Goal: Information Seeking & Learning: Learn about a topic

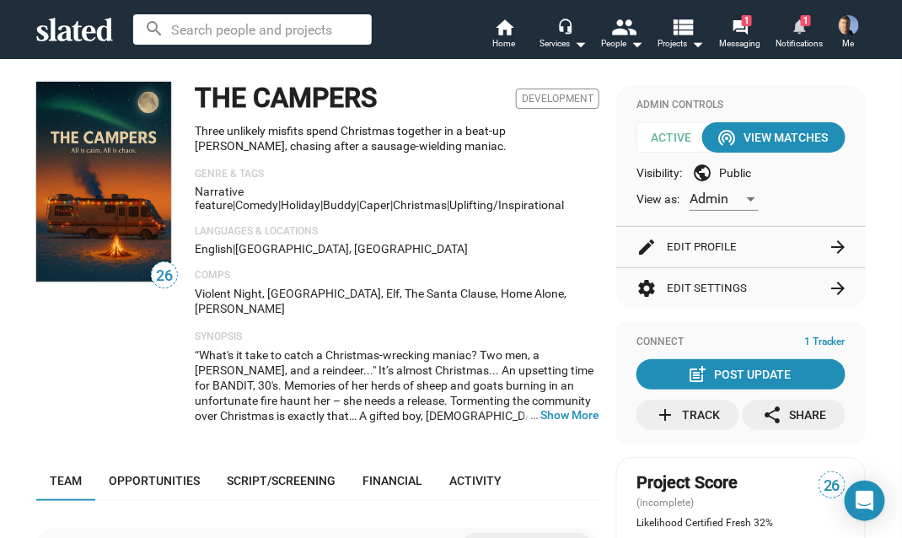
click at [797, 27] on mat-icon "notifications" at bounding box center [799, 26] width 16 height 16
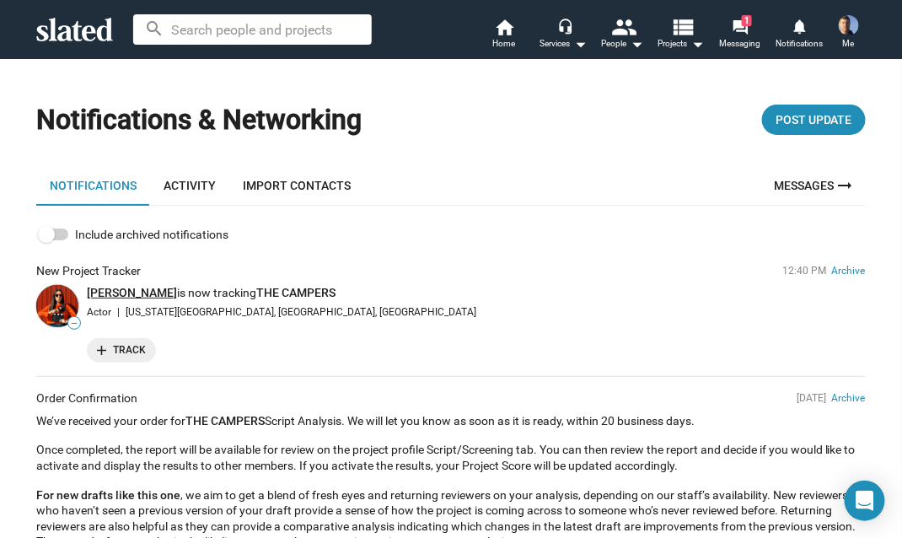
click at [115, 291] on link "[PERSON_NAME]" at bounding box center [132, 292] width 90 height 13
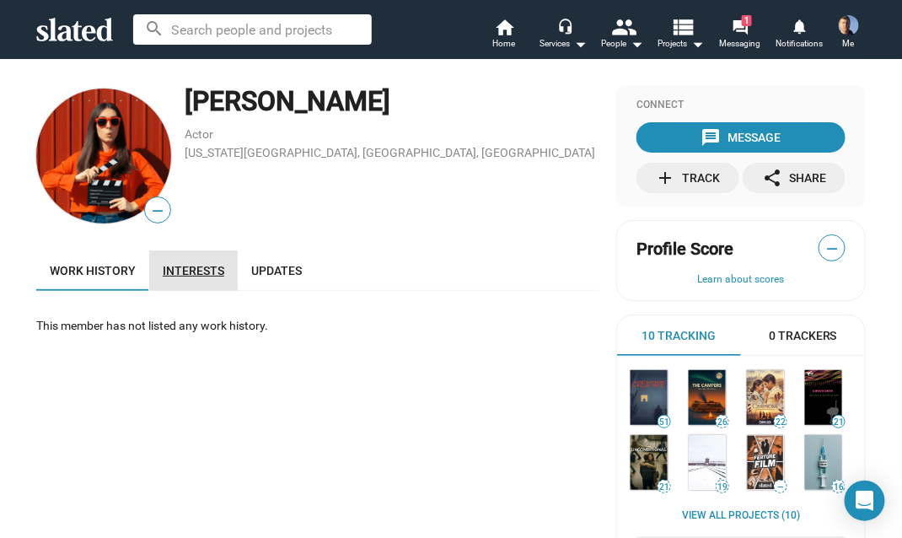
click at [197, 270] on span "Interests" at bounding box center [194, 270] width 62 height 13
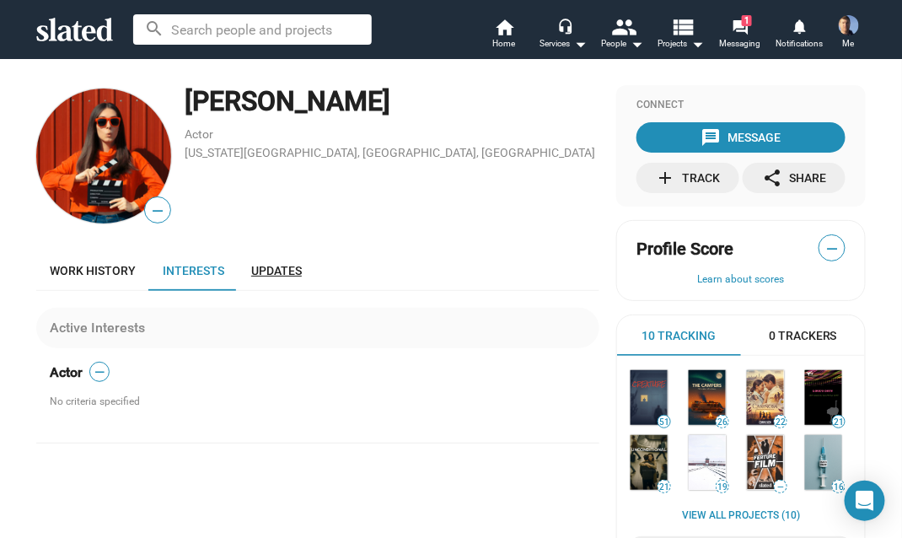
click at [271, 274] on span "Updates" at bounding box center [276, 270] width 51 height 13
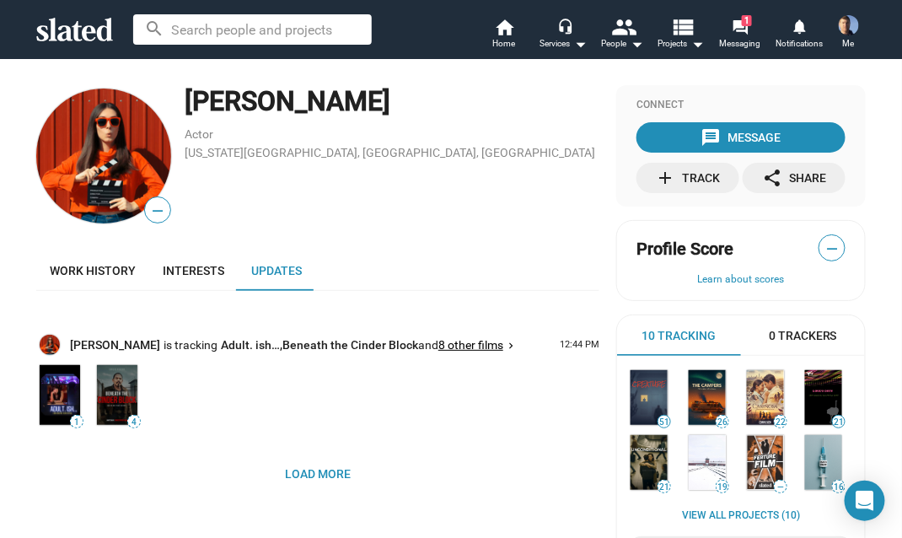
click at [505, 345] on mat-icon "keyboard_arrow_right" at bounding box center [511, 346] width 12 height 16
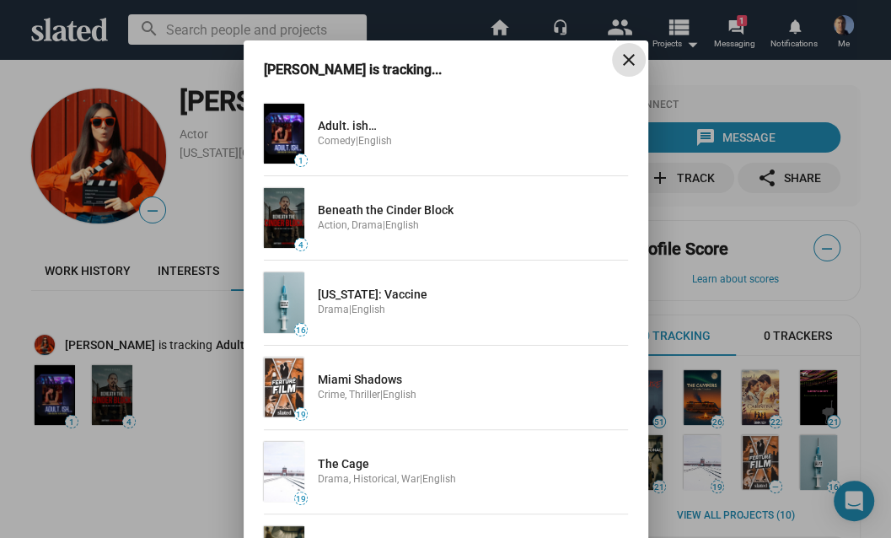
click at [620, 60] on mat-icon "close" at bounding box center [629, 60] width 20 height 20
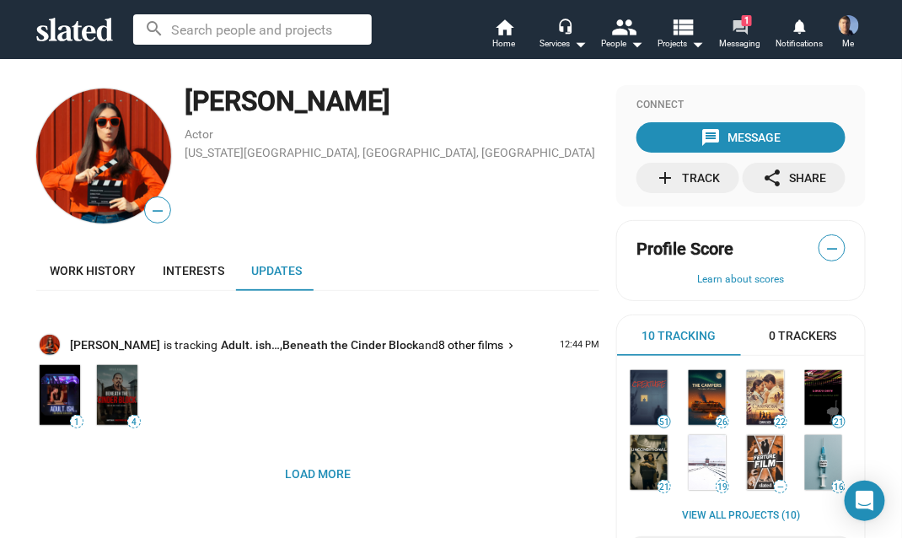
click at [745, 31] on mat-icon "forum" at bounding box center [740, 27] width 16 height 16
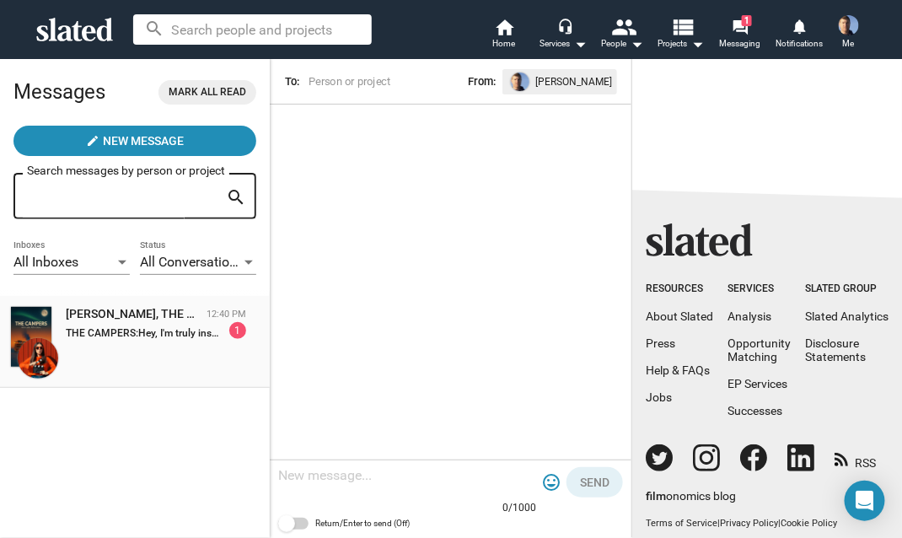
click at [119, 327] on strong "THE CAMPERS:" at bounding box center [102, 333] width 72 height 12
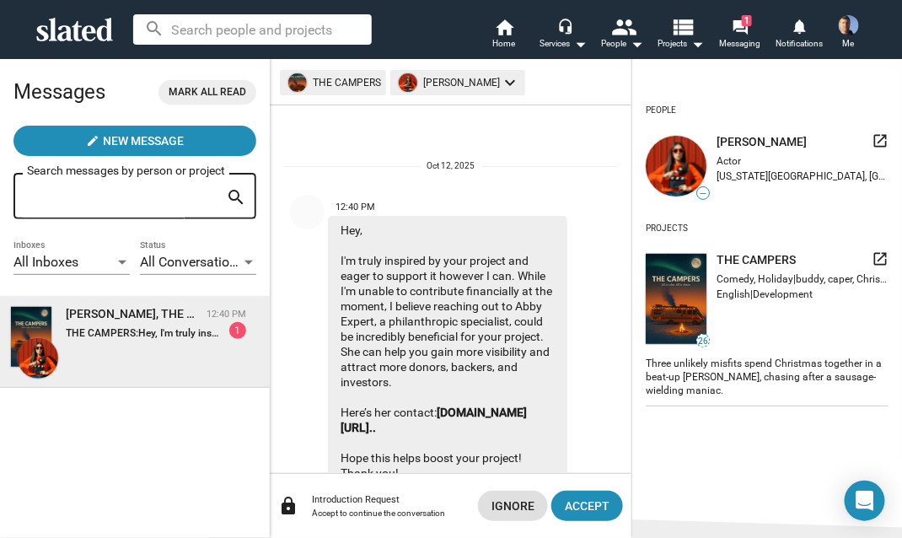
scroll to position [67, 0]
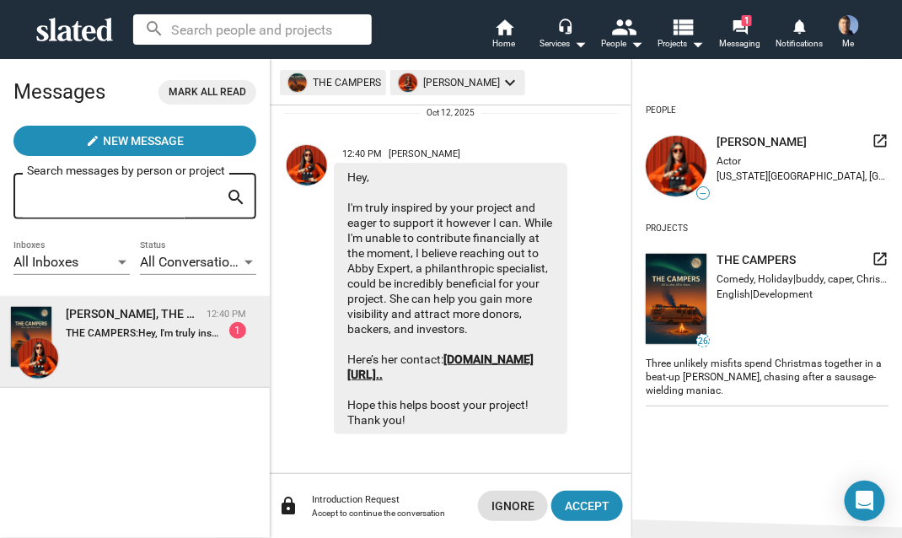
click at [489, 371] on link "www.fiverr.com/inbox/abby_exp..." at bounding box center [440, 366] width 186 height 29
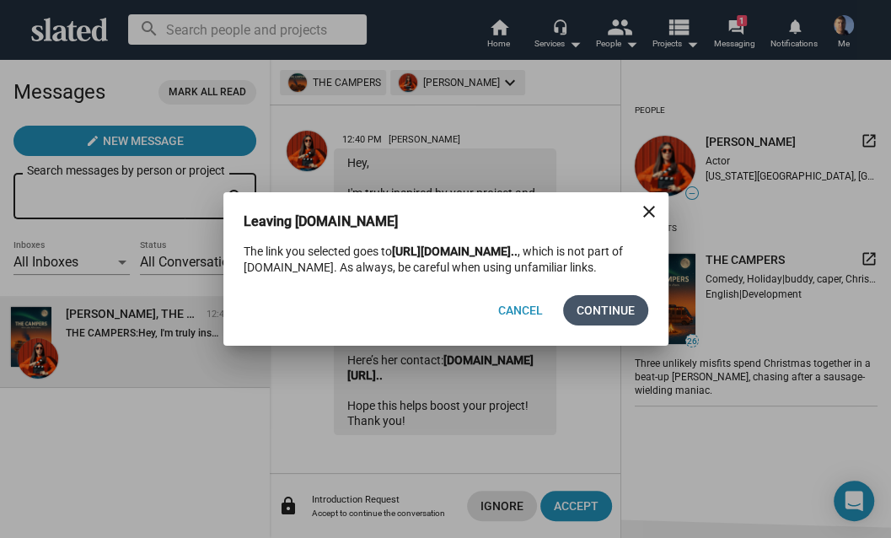
click at [584, 311] on span "Continue" at bounding box center [606, 310] width 58 height 30
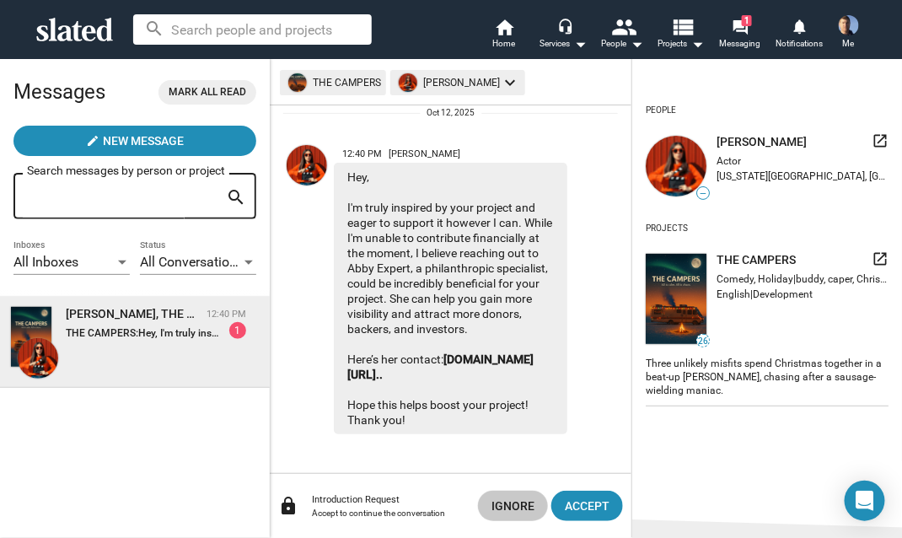
click at [513, 499] on span "Ignore" at bounding box center [512, 506] width 43 height 30
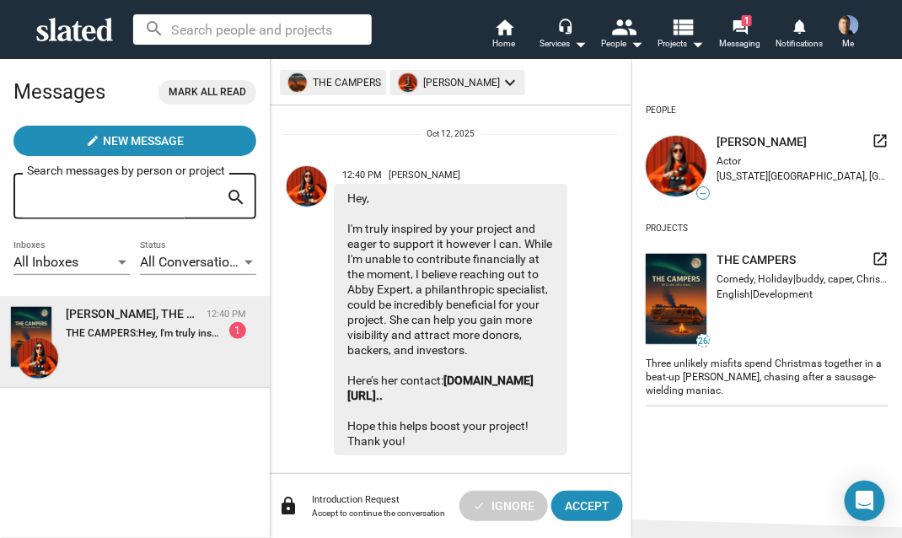
scroll to position [0, 0]
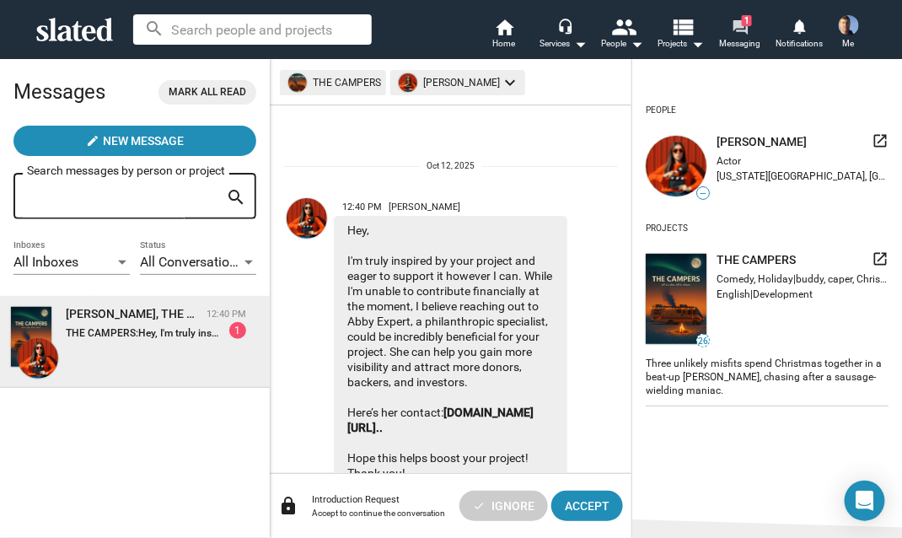
click at [739, 23] on mat-icon "forum" at bounding box center [740, 27] width 16 height 16
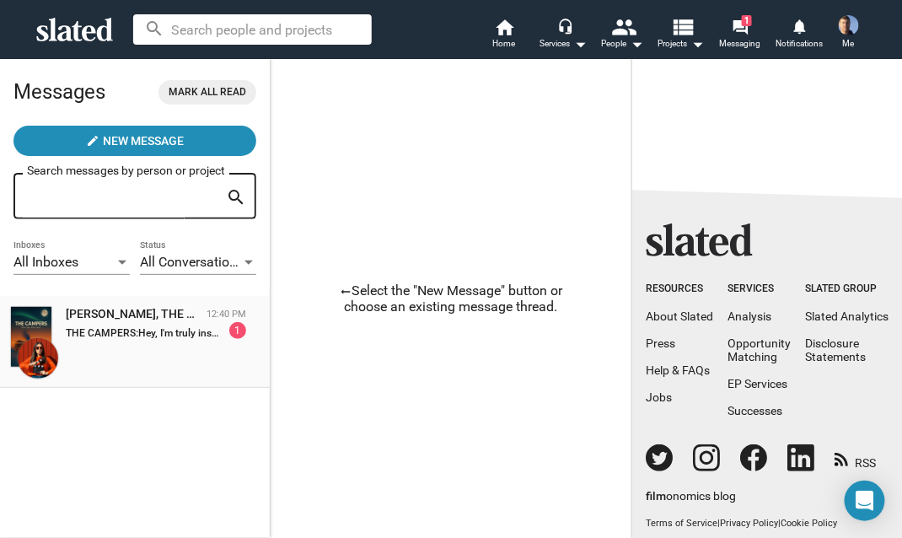
click at [128, 322] on div "Kate Winter, THE CAMPERS 12:40 PM THE CAMPERS: Hey, I'm truly inspired by your …" at bounding box center [155, 322] width 207 height 33
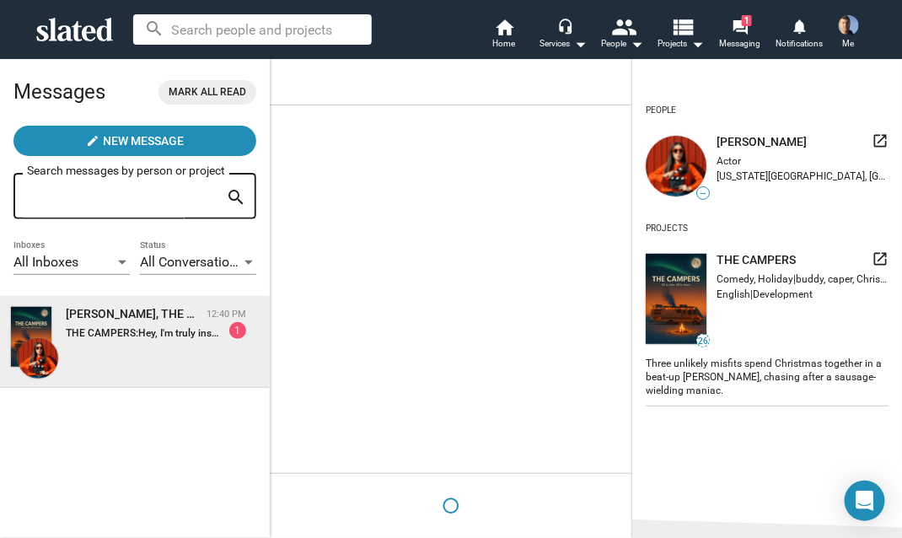
drag, startPoint x: 130, startPoint y: 320, endPoint x: 176, endPoint y: 349, distance: 54.5
click at [175, 350] on div "Kate Winter, THE CAMPERS 12:40 PM THE CAMPERS: Hey, I'm truly inspired by your …" at bounding box center [135, 342] width 250 height 72
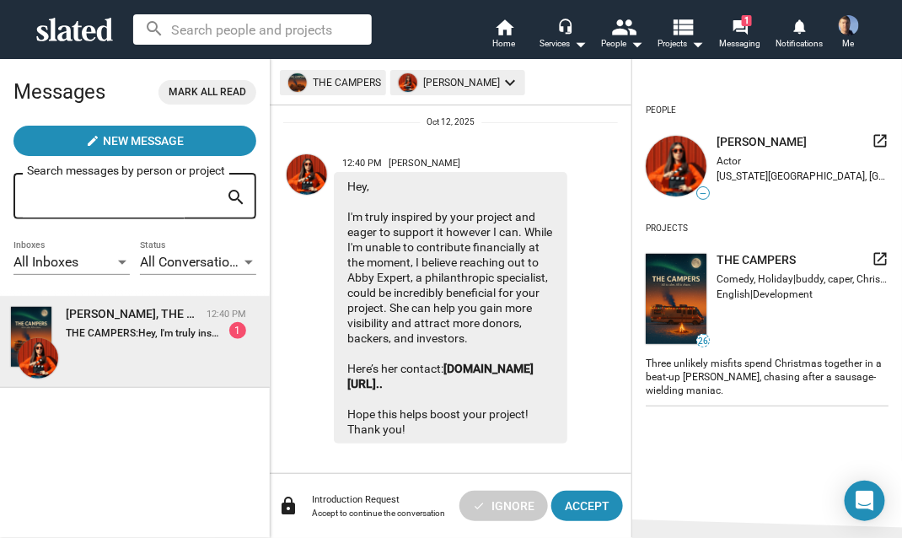
scroll to position [67, 0]
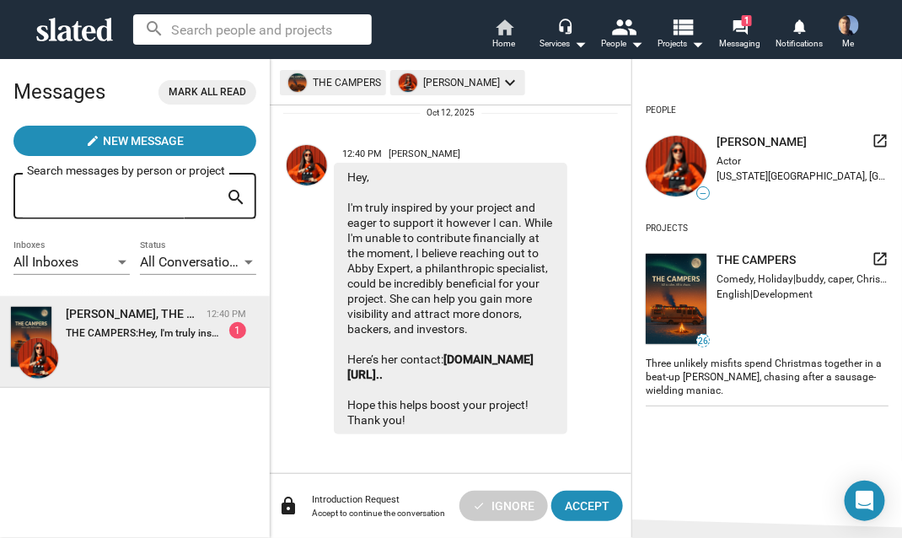
click at [499, 27] on mat-icon "home" at bounding box center [504, 27] width 20 height 20
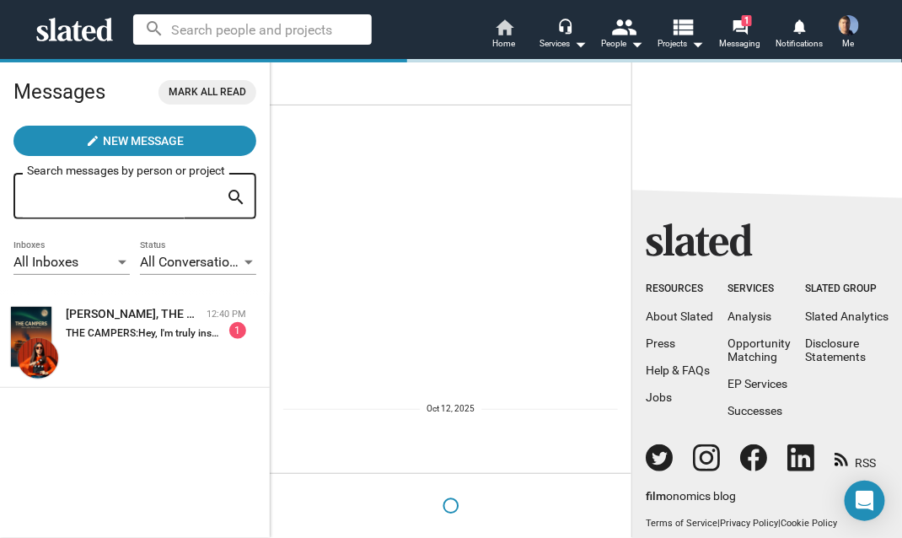
scroll to position [0, 0]
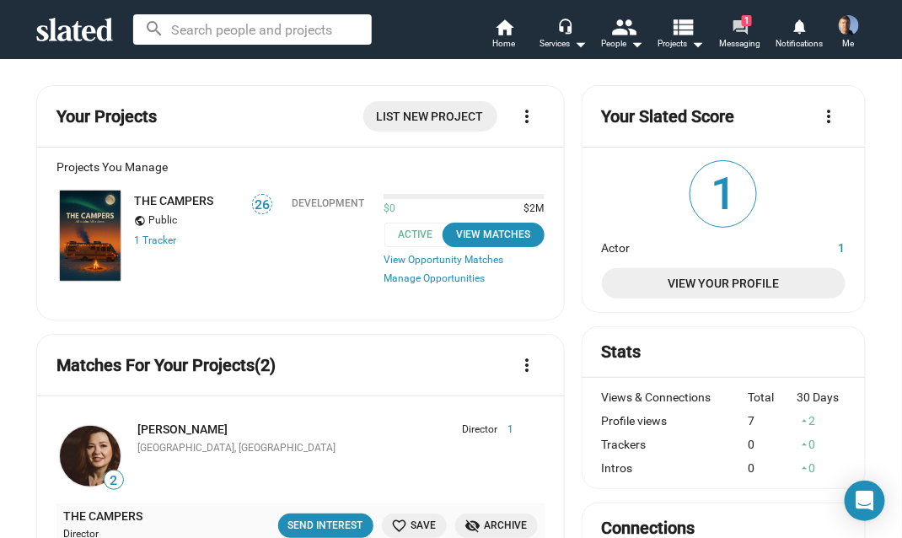
click at [738, 22] on mat-icon "forum" at bounding box center [740, 27] width 16 height 16
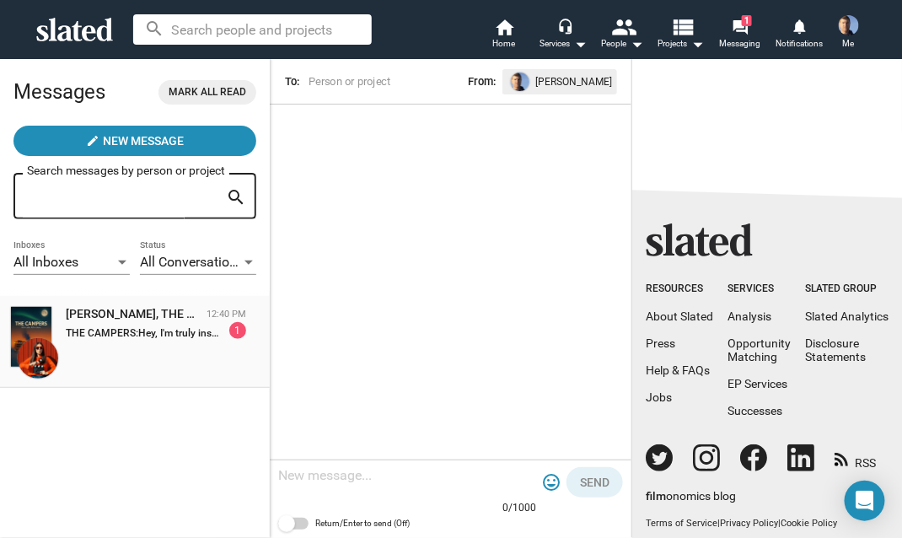
click at [120, 333] on strong "THE CAMPERS:" at bounding box center [102, 333] width 72 height 12
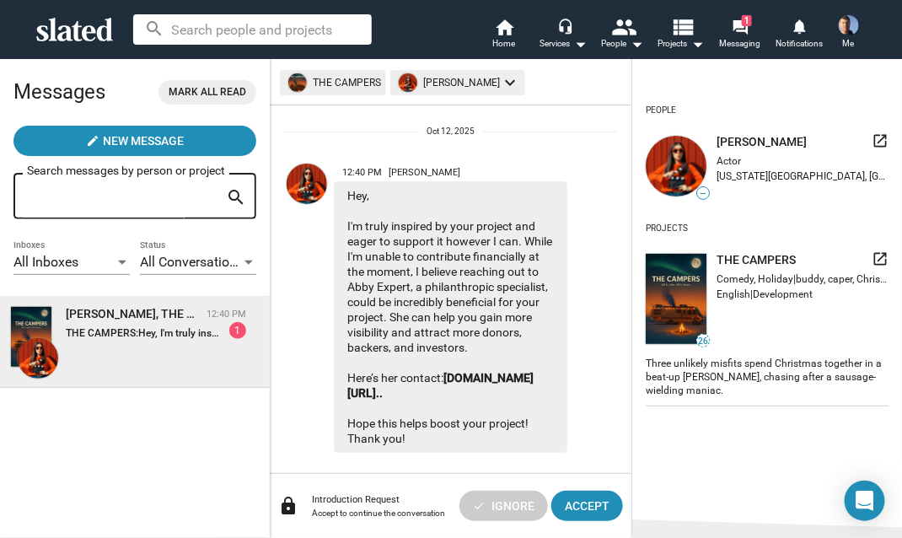
scroll to position [67, 0]
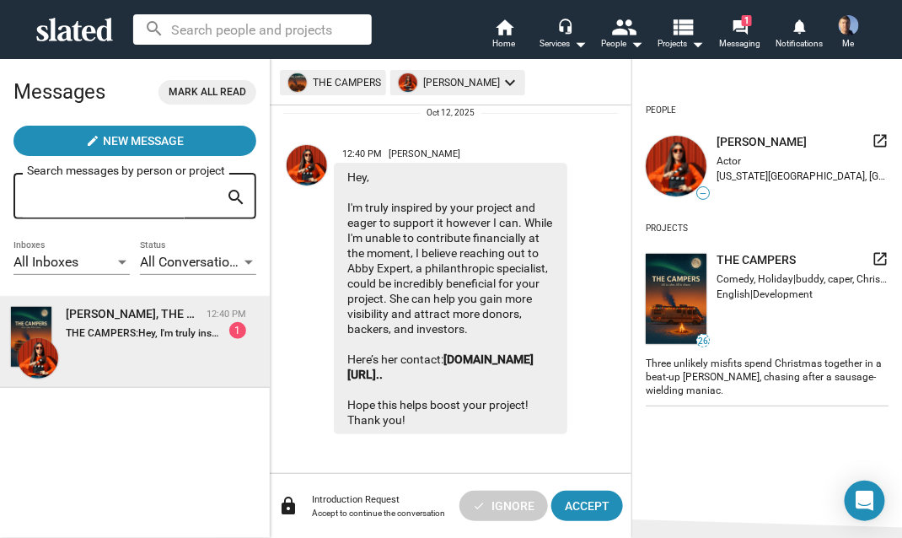
click at [202, 88] on span "Mark all read" at bounding box center [208, 92] width 78 height 18
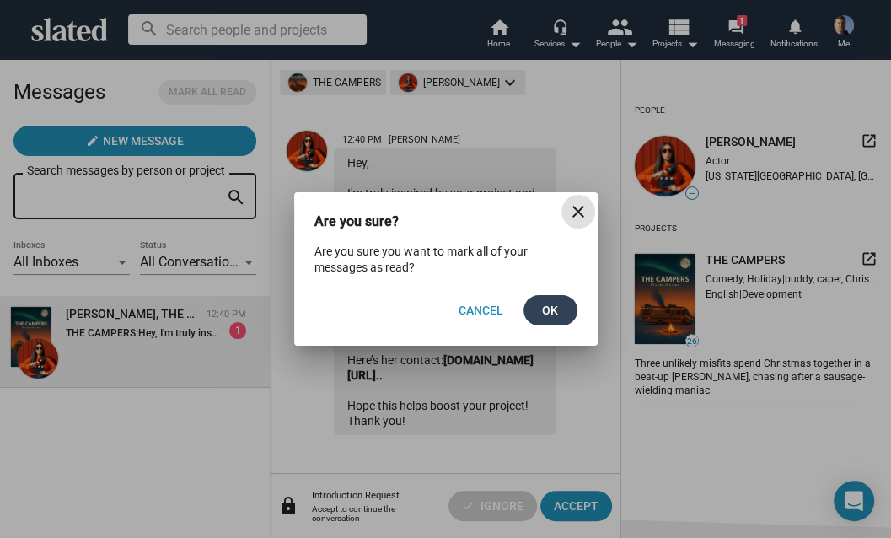
click at [541, 300] on span "Ok" at bounding box center [550, 310] width 27 height 30
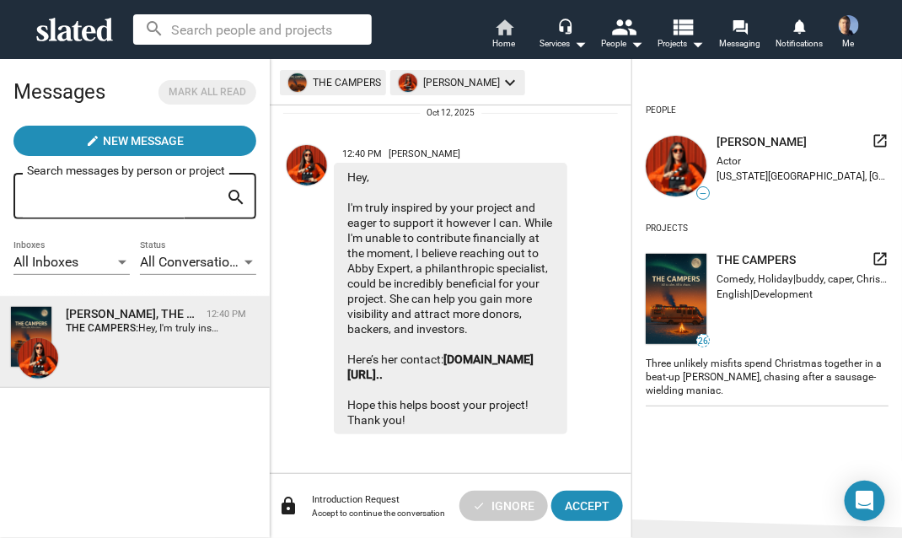
click at [502, 27] on mat-icon "home" at bounding box center [504, 27] width 20 height 20
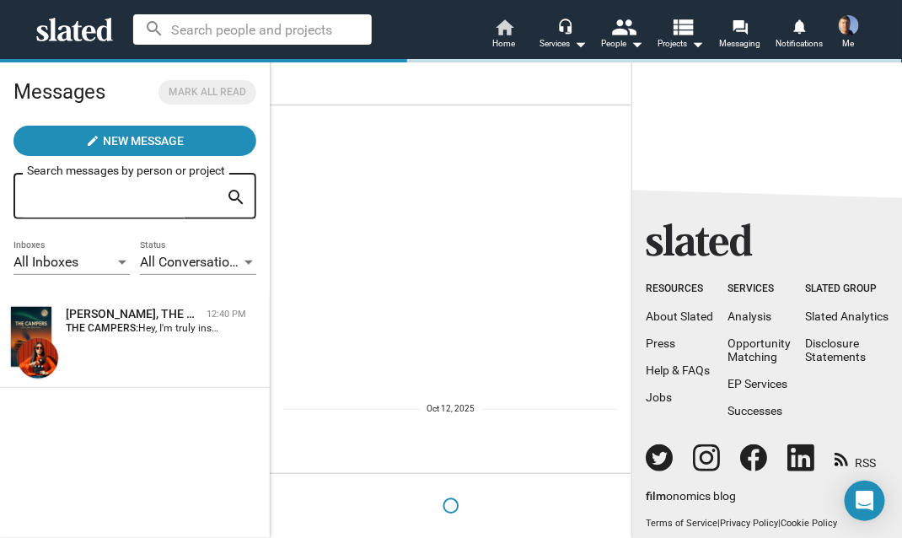
scroll to position [0, 0]
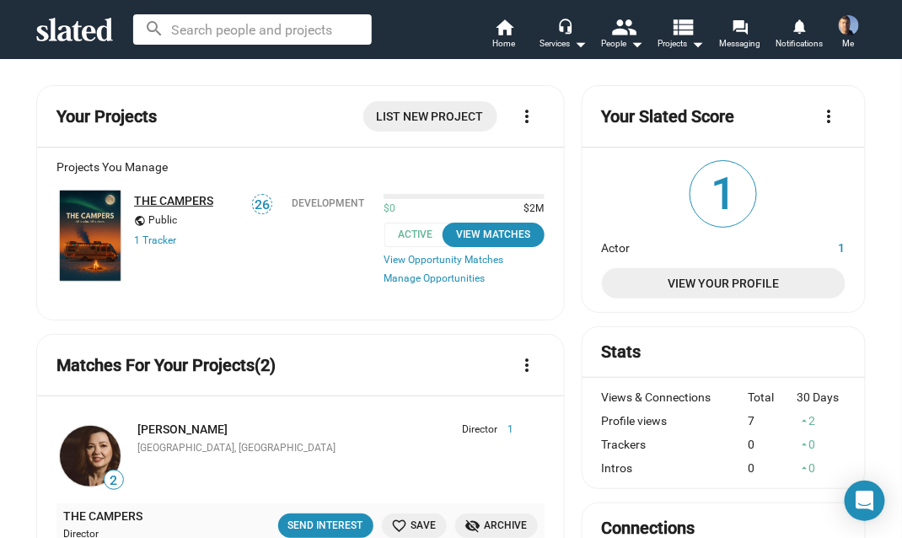
click at [164, 198] on link "THE CAMPERS" at bounding box center [173, 200] width 79 height 13
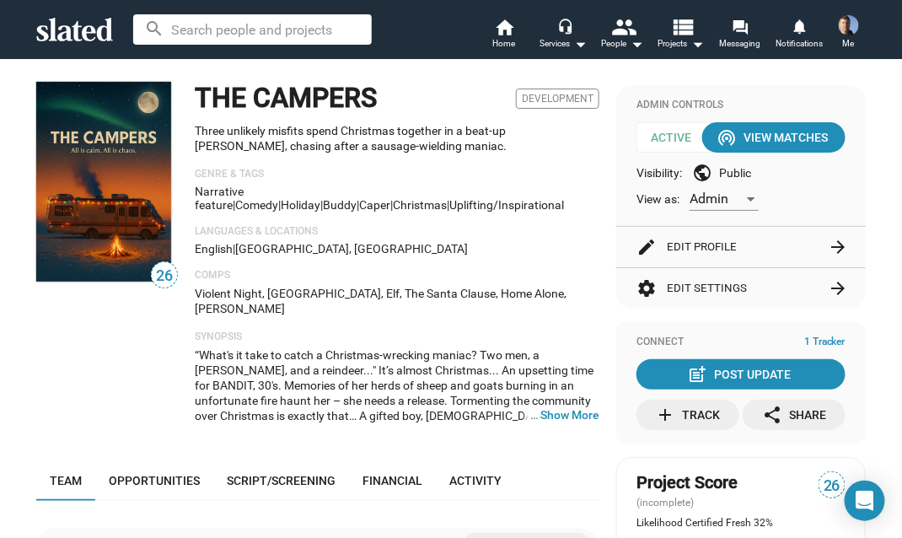
drag, startPoint x: 240, startPoint y: 329, endPoint x: 241, endPoint y: 312, distance: 16.9
click at [241, 330] on p "Synopsis" at bounding box center [397, 336] width 405 height 13
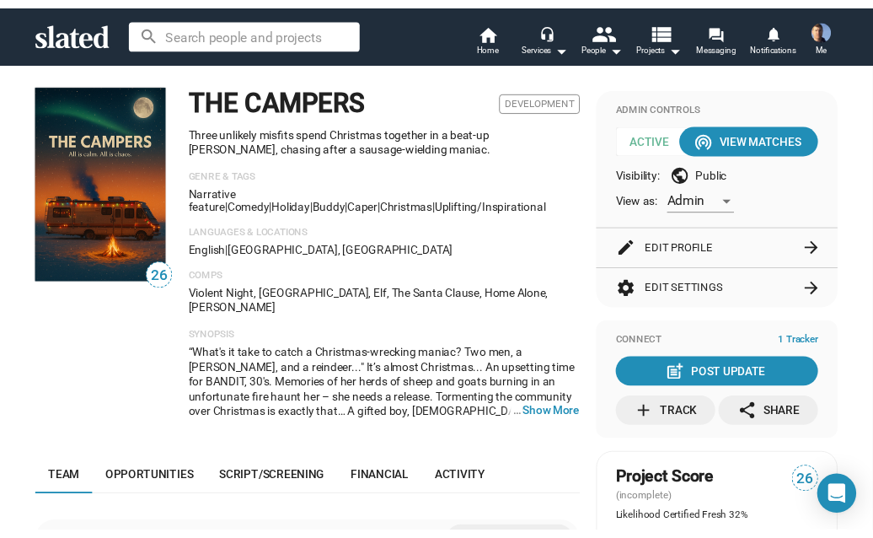
scroll to position [419, 0]
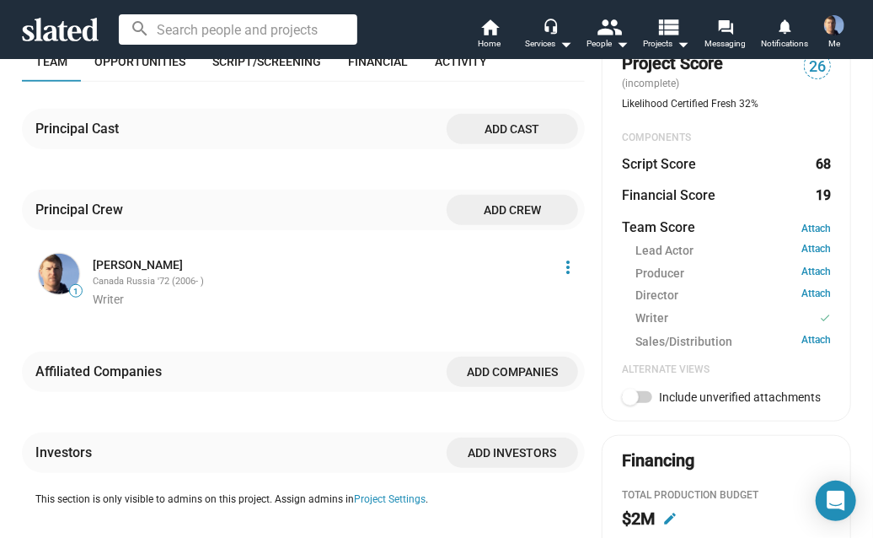
click at [204, 115] on div "Principal Cast Add cast" at bounding box center [303, 129] width 563 height 40
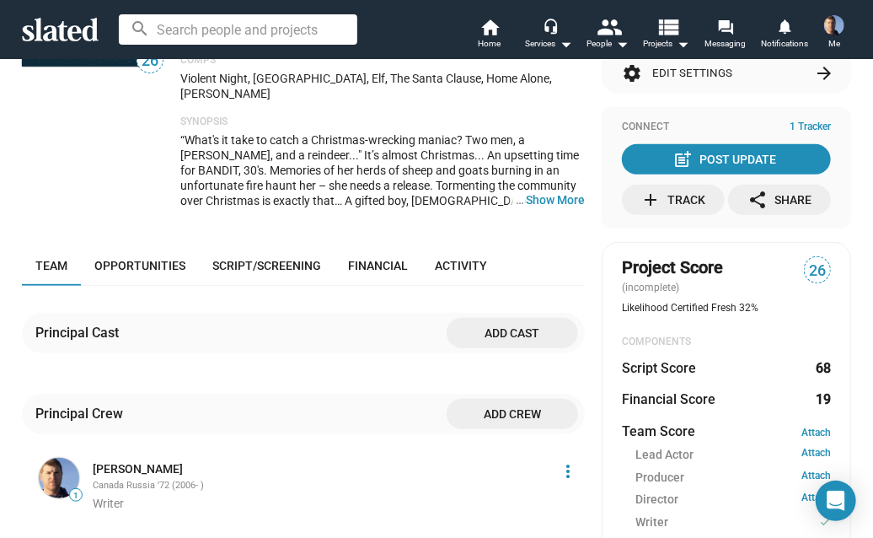
scroll to position [0, 0]
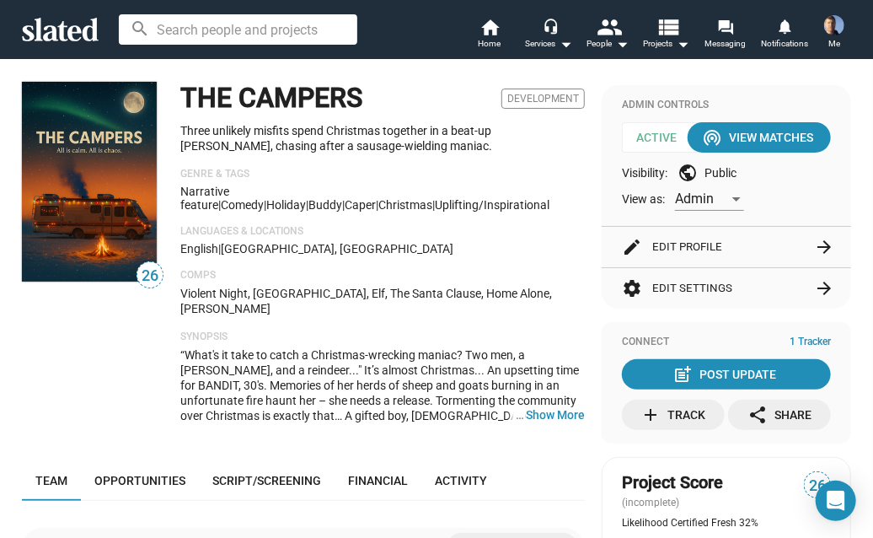
click at [540, 310] on div "THE CAMPERS Development Three unlikely misfits spend Christmas together in a be…" at bounding box center [382, 259] width 405 height 355
click at [602, 145] on div "Admin Controls Active wifi_tethering View Matches Visibility: public Public Vie…" at bounding box center [727, 155] width 250 height 141
click at [602, 144] on div "Admin Controls Active wifi_tethering View Matches Visibility: public Public Vie…" at bounding box center [727, 155] width 250 height 141
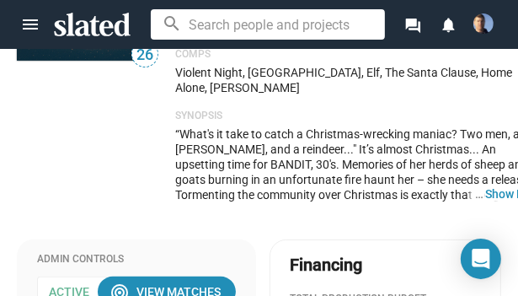
scroll to position [169, 0]
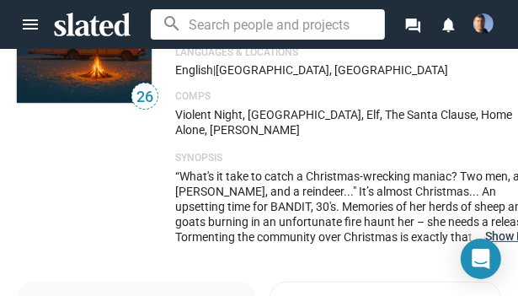
click at [486, 239] on button "… Show More" at bounding box center [515, 235] width 59 height 15
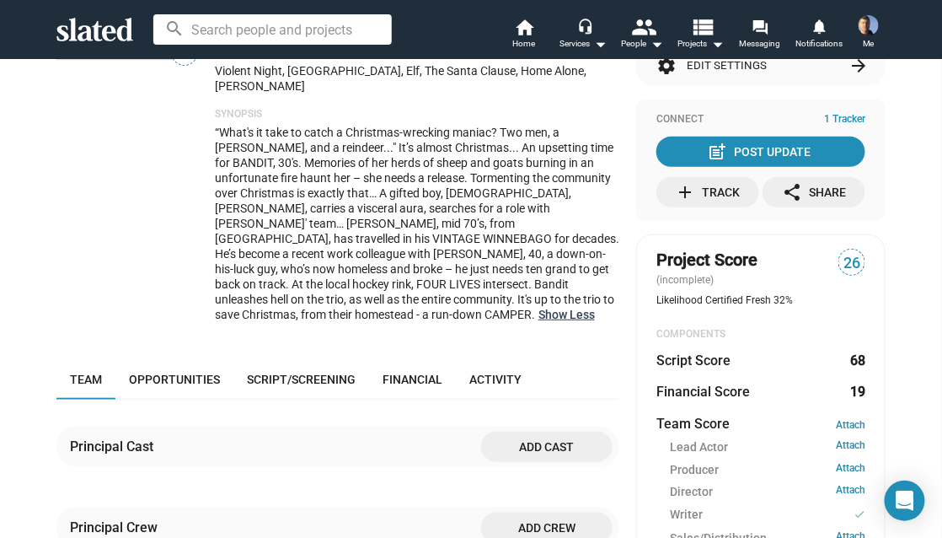
scroll to position [229, 0]
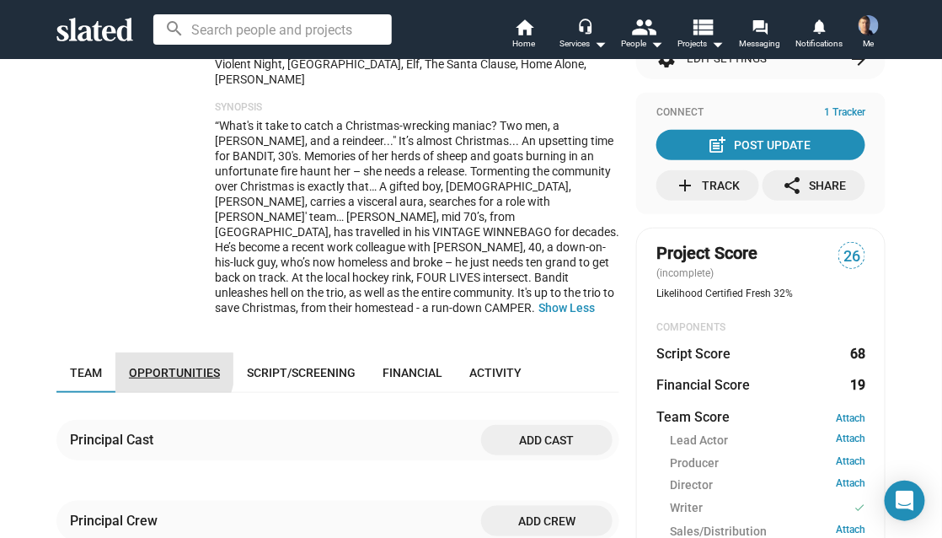
click at [158, 366] on span "Opportunities" at bounding box center [174, 372] width 91 height 13
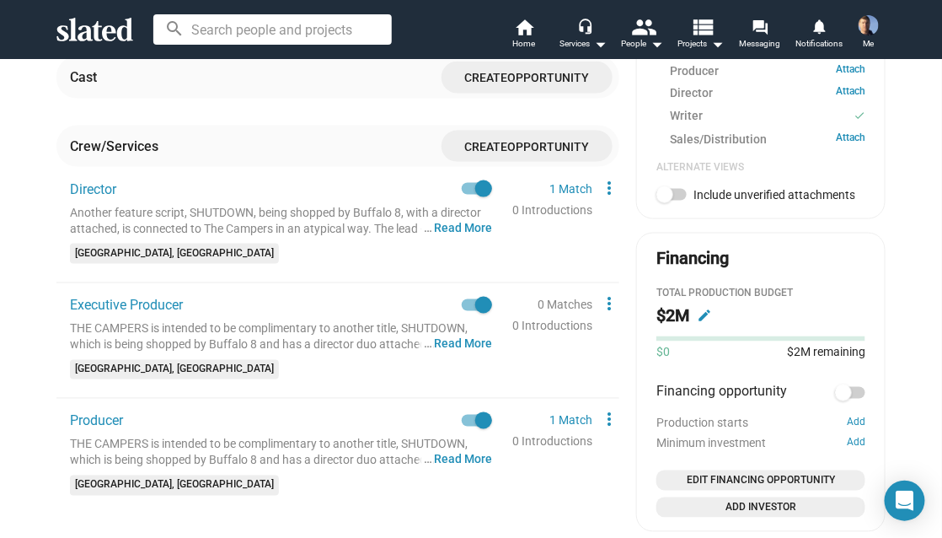
scroll to position [647, 0]
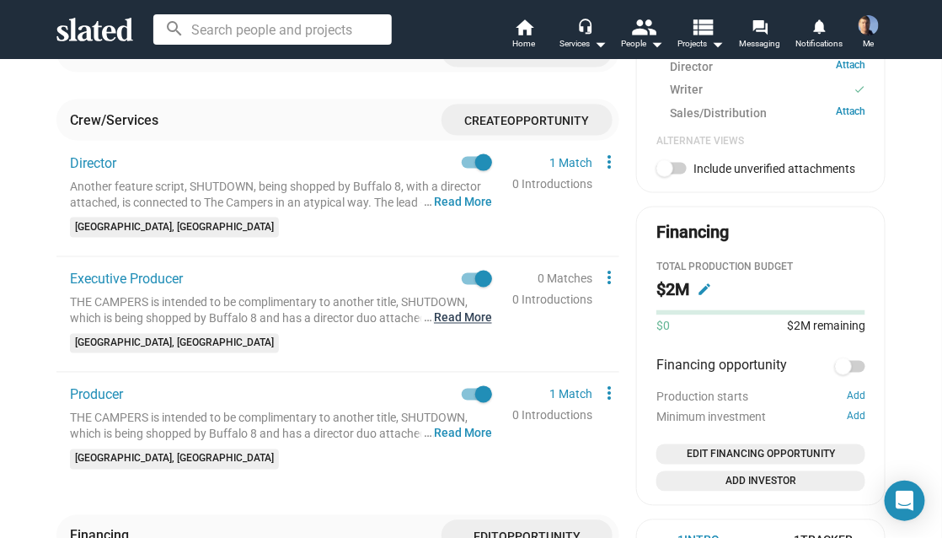
click at [440, 310] on button "… Read More" at bounding box center [463, 318] width 58 height 16
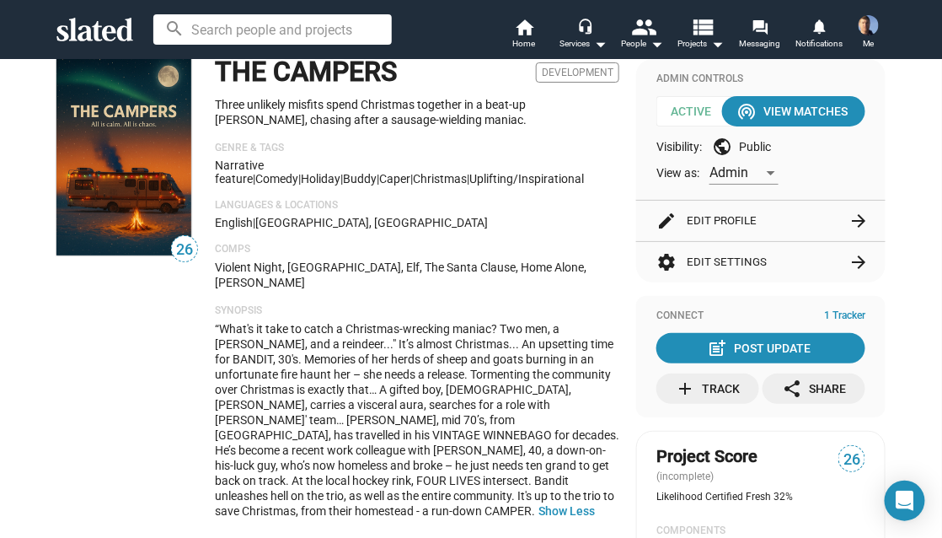
scroll to position [0, 0]
